Goal: Transaction & Acquisition: Purchase product/service

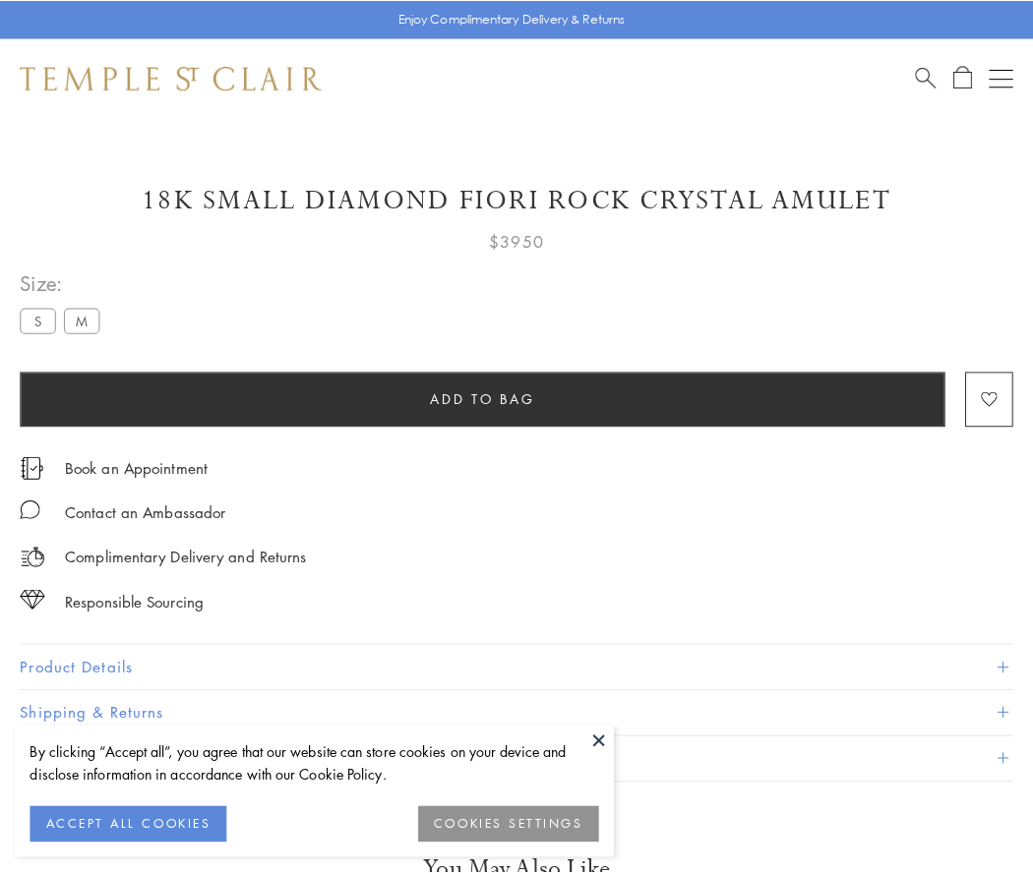
scroll to position [8, 0]
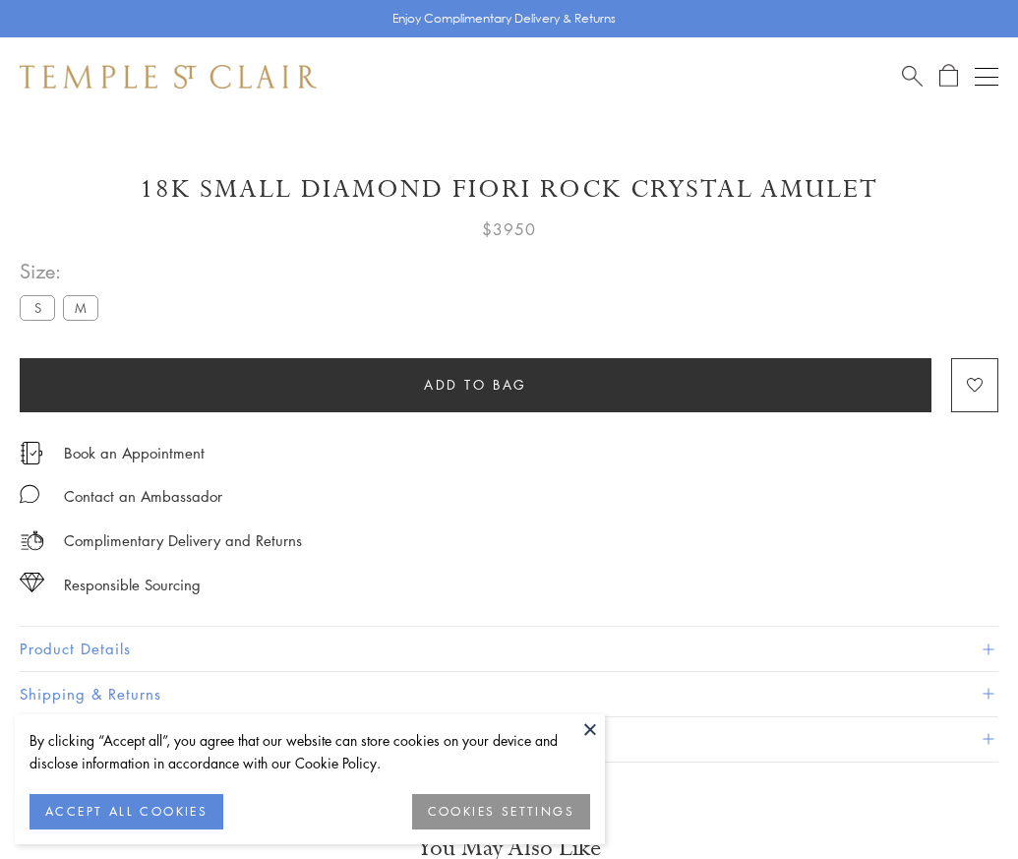
click at [475, 384] on span "Add to bag" at bounding box center [475, 385] width 103 height 22
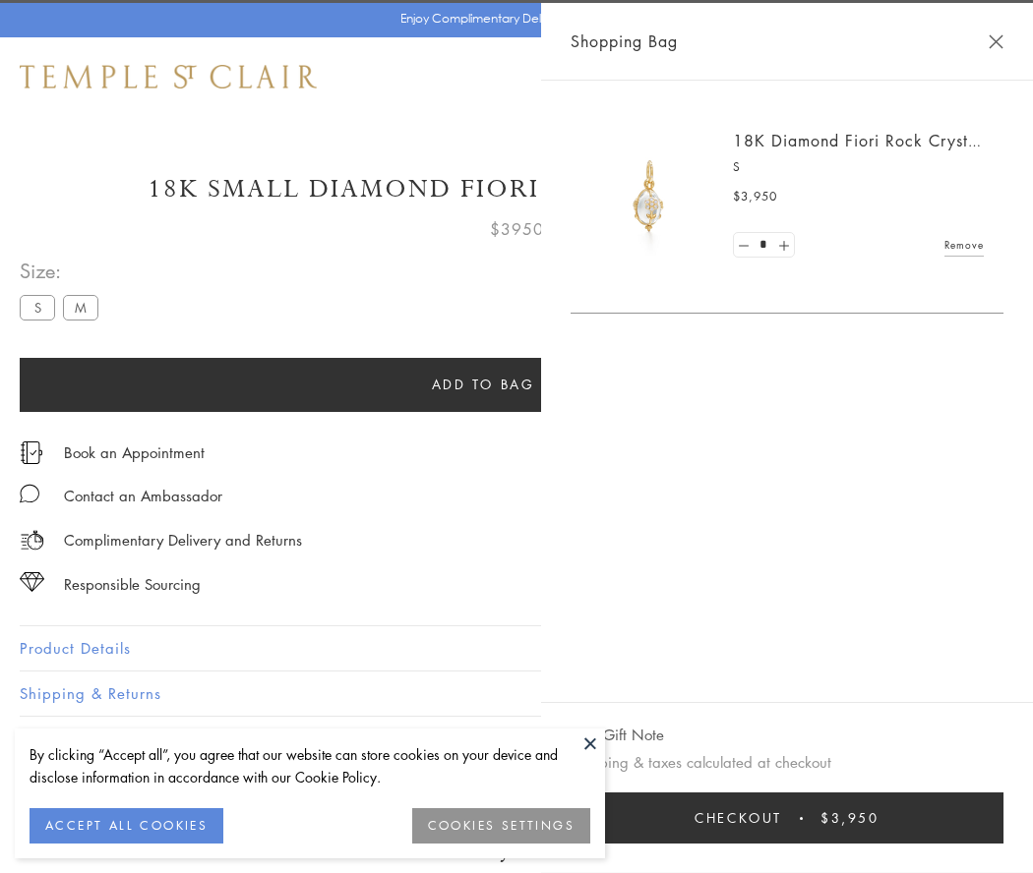
click at [800, 818] on button "Checkout $3,950" at bounding box center [786, 818] width 433 height 51
